Goal: Complete application form: Complete application form

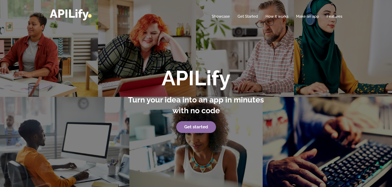
click at [203, 127] on strong "Get started" at bounding box center [196, 127] width 24 height 5
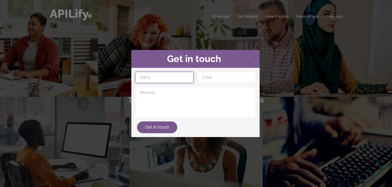
click at [170, 78] on input "text" at bounding box center [164, 77] width 58 height 11
type input "Giorgio Piras"
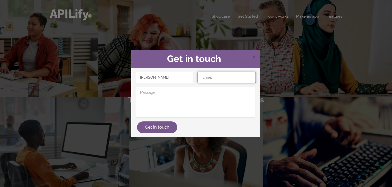
click at [210, 77] on input "email" at bounding box center [227, 77] width 58 height 11
type input "giorgiopiras@blu.it"
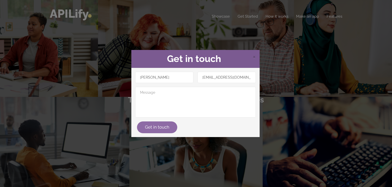
click at [153, 131] on button "Get in touch" at bounding box center [157, 128] width 40 height 12
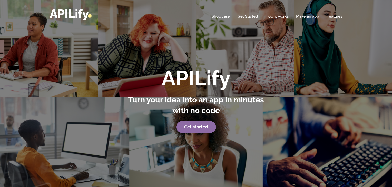
click at [196, 129] on strong "Get started" at bounding box center [196, 127] width 24 height 5
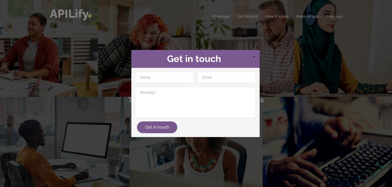
click at [254, 58] on span "×" at bounding box center [254, 57] width 3 height 8
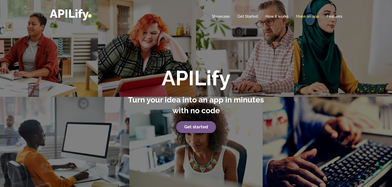
click at [308, 17] on link "Make an app" at bounding box center [307, 16] width 23 height 5
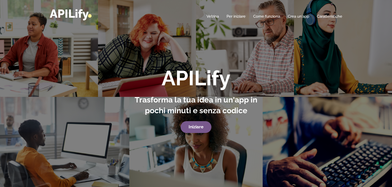
click at [340, 48] on div "APILify Trasforma la tua idea in un'app in pochi minuti e senza codice Iniziare" at bounding box center [196, 93] width 392 height 187
click at [198, 130] on link "Iniziare" at bounding box center [196, 127] width 31 height 12
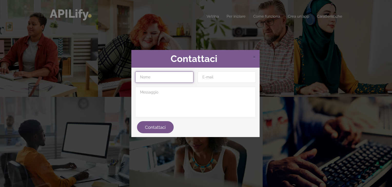
click at [175, 79] on input "text" at bounding box center [164, 77] width 58 height 11
type input "Giorgio Piras"
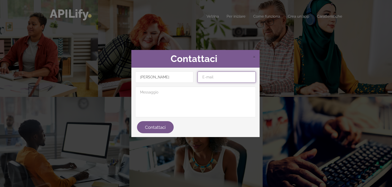
click at [215, 79] on input "email" at bounding box center [227, 77] width 58 height 11
type input "giorgiopiras@blu.it"
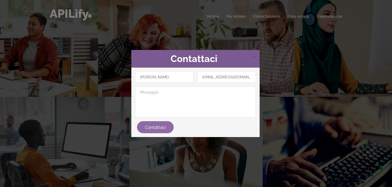
click at [154, 130] on button "Contattaci" at bounding box center [155, 127] width 37 height 12
